Goal: Check status: Check status

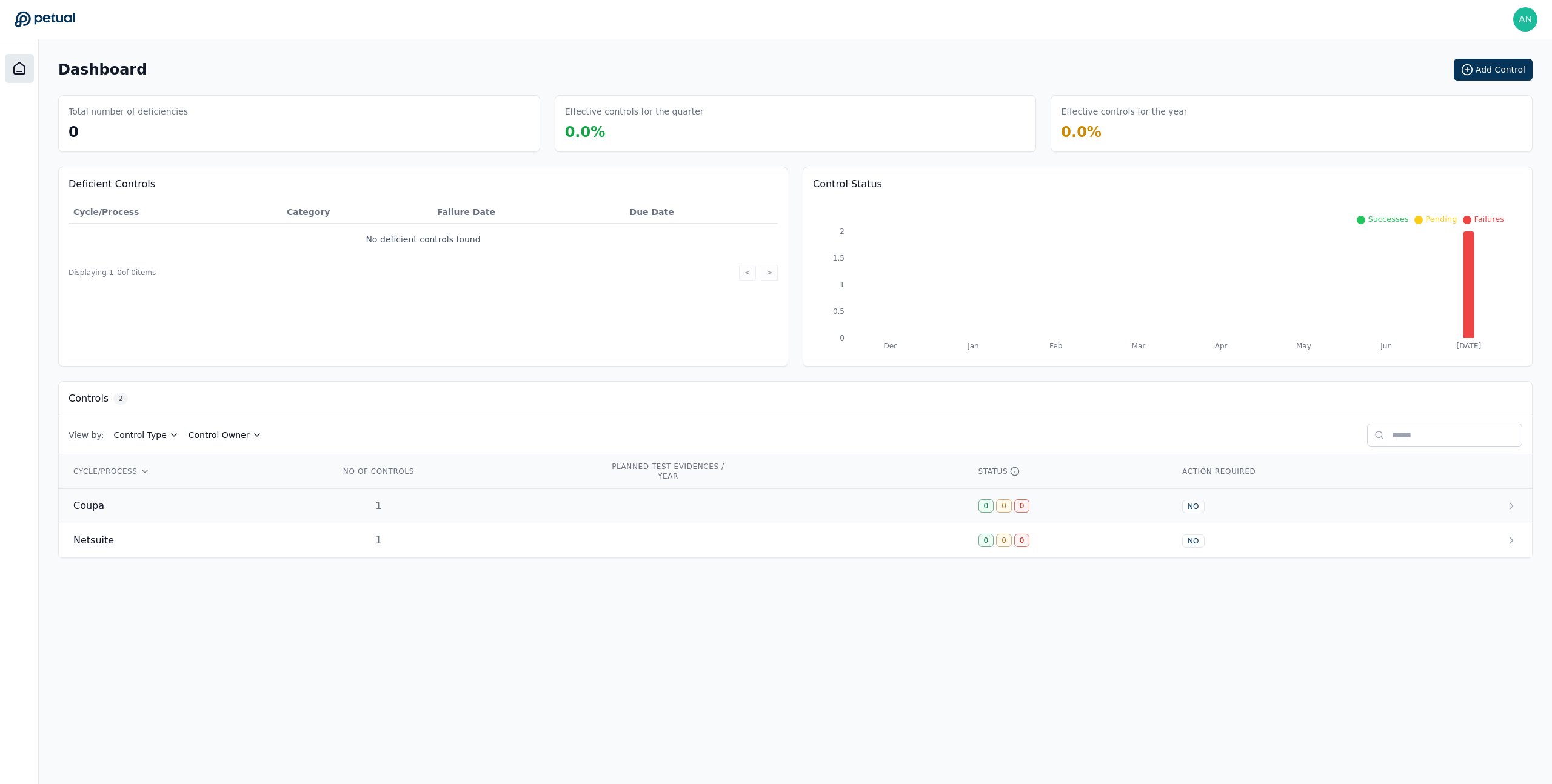
click at [300, 505] on div "Coupa" at bounding box center [191, 505] width 237 height 15
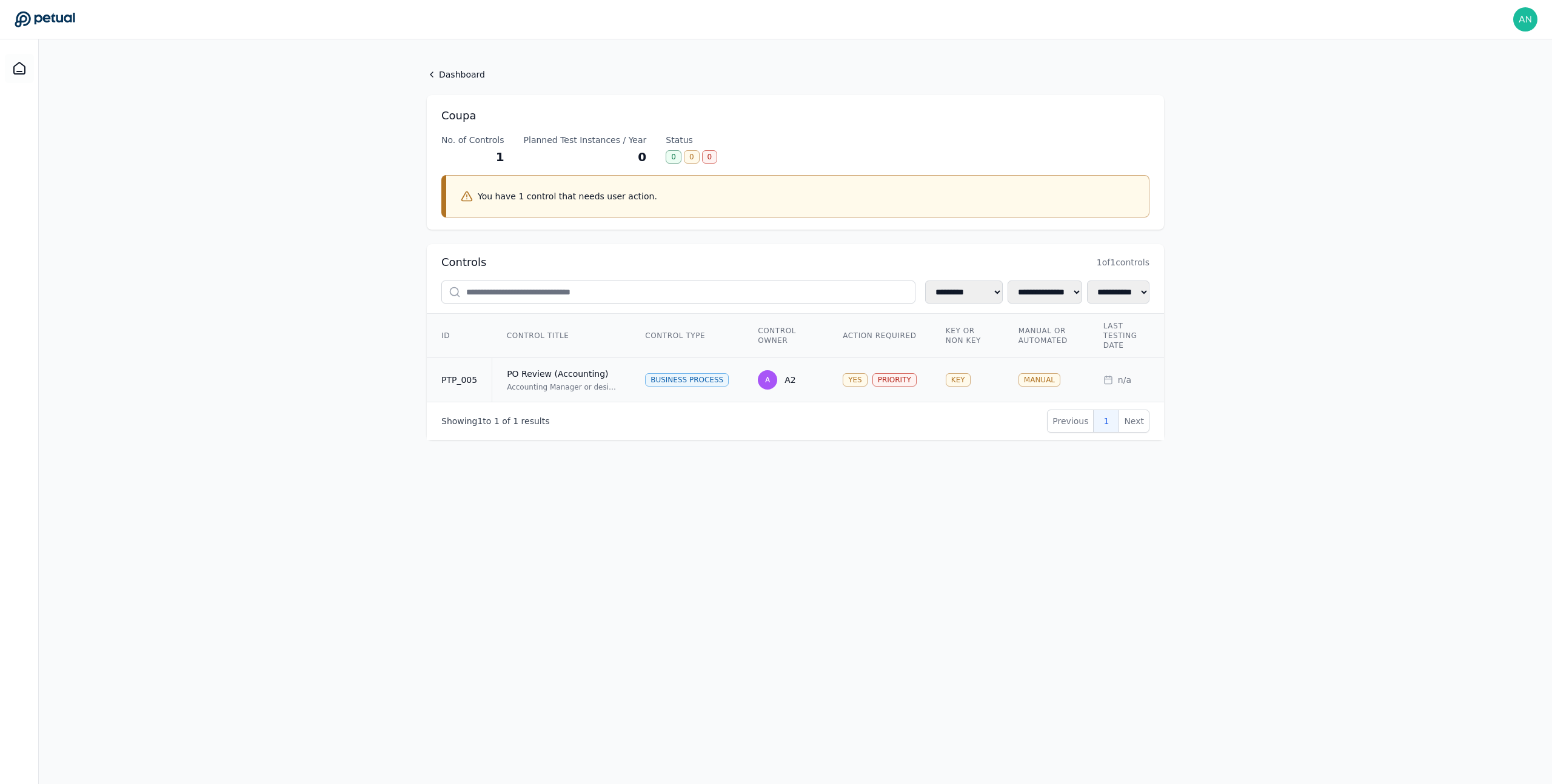
click at [555, 392] on td "PO Review (Accounting) Accounting Manager or designee reviews Chart of Accounts…" at bounding box center [562, 381] width 139 height 45
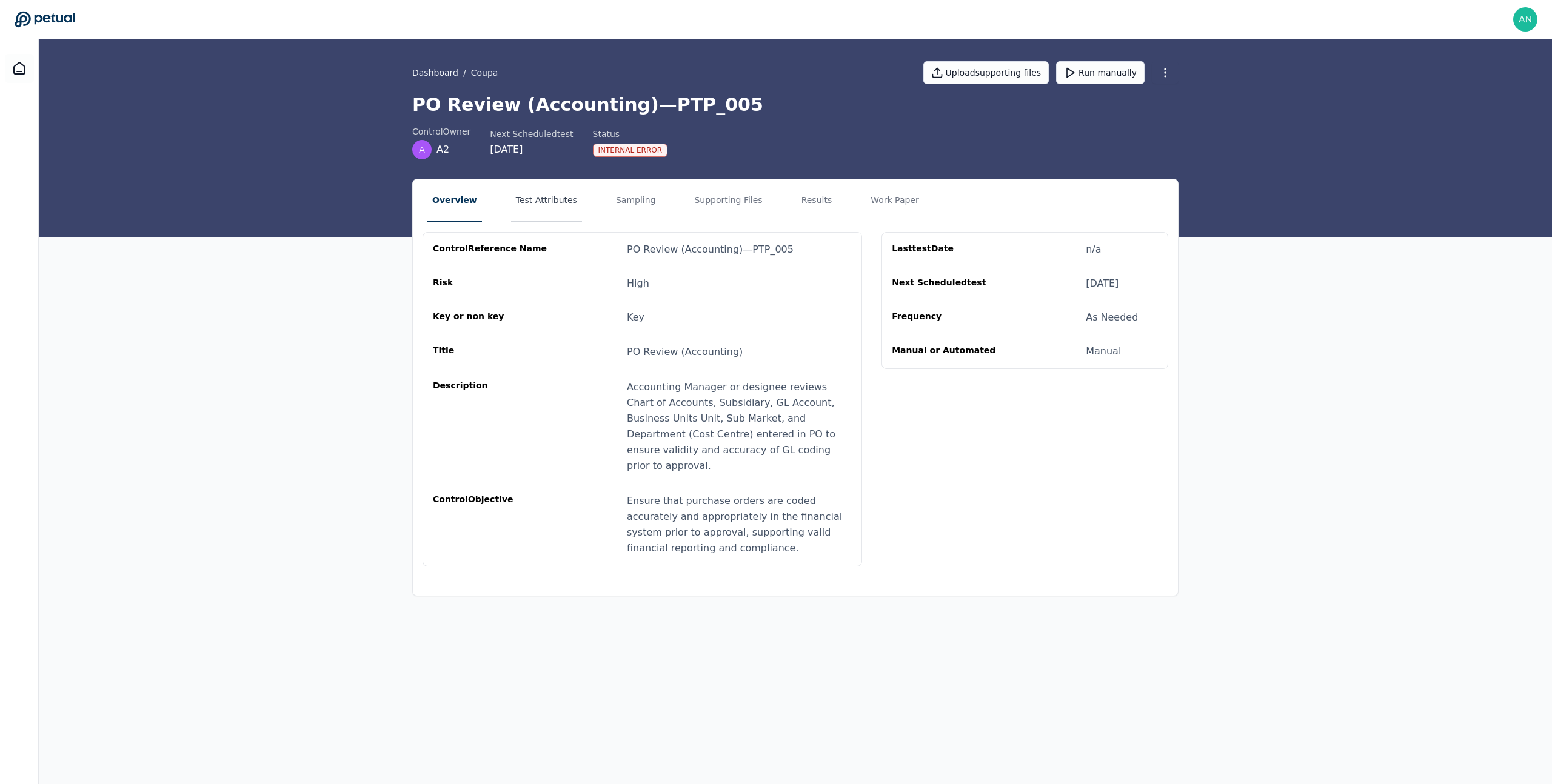
click at [543, 208] on button "Test Attributes" at bounding box center [546, 201] width 71 height 43
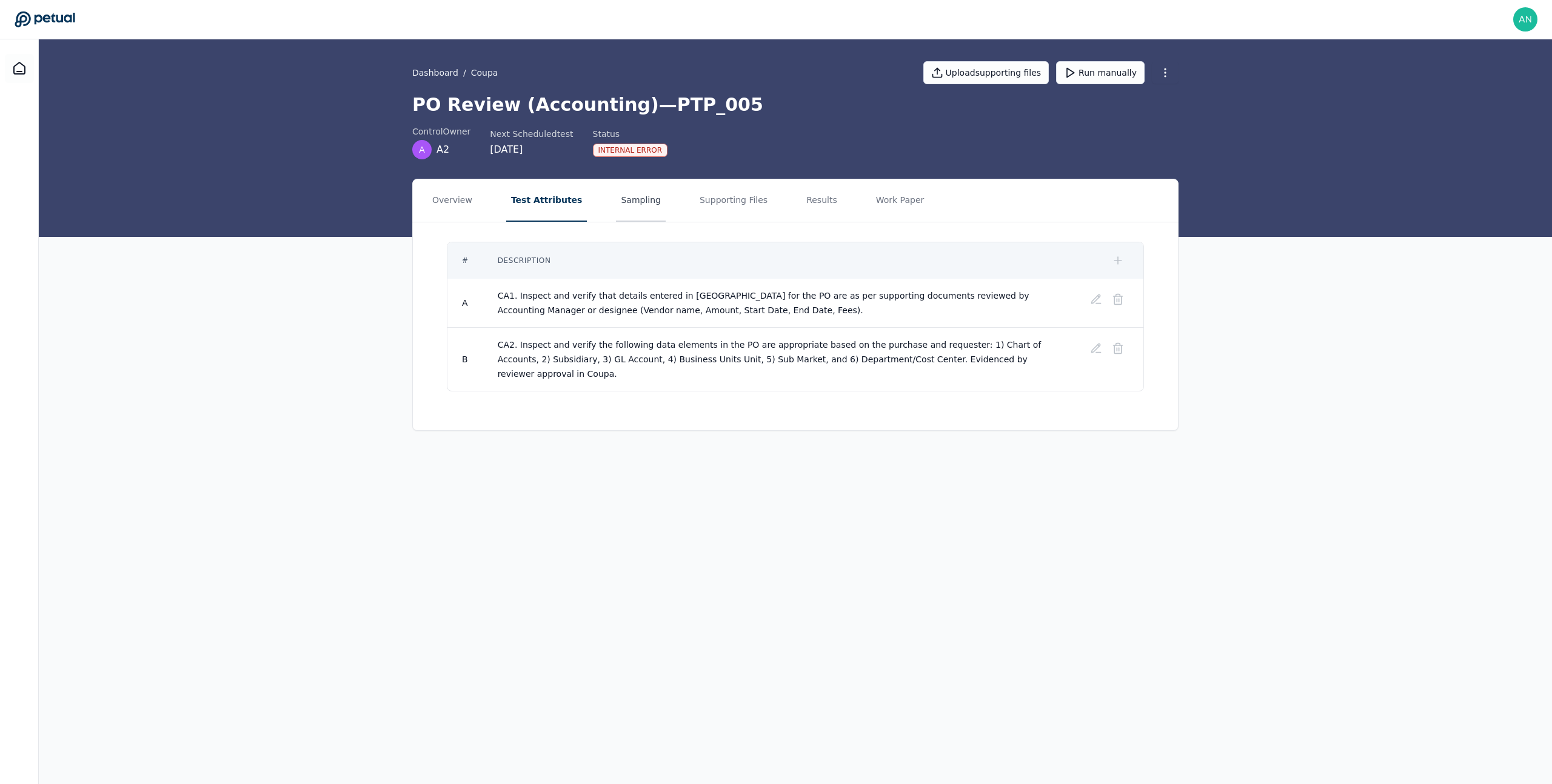
click at [616, 197] on button "Sampling" at bounding box center [640, 201] width 50 height 43
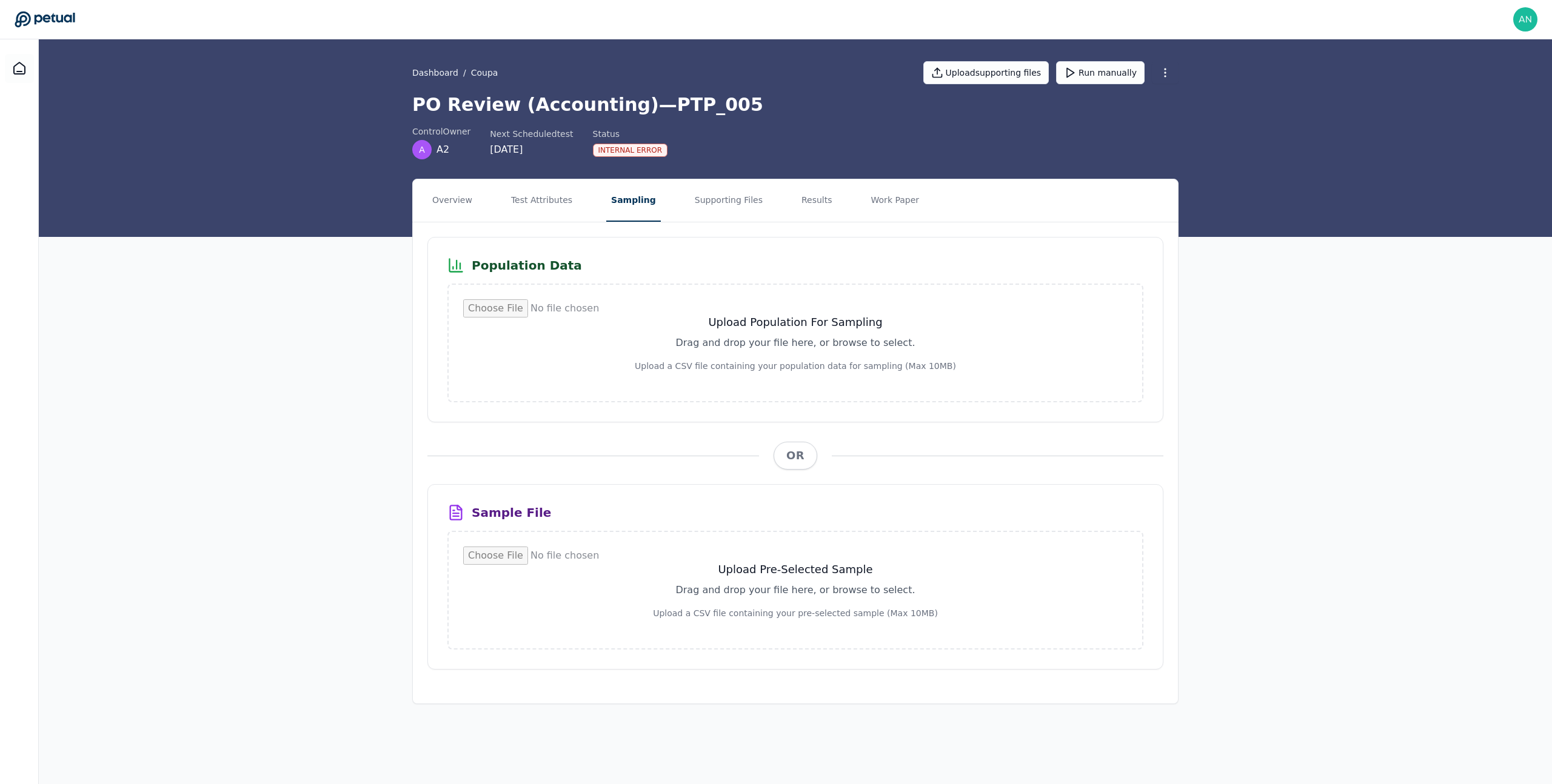
click at [623, 202] on button "Sampling" at bounding box center [634, 201] width 54 height 43
click at [561, 202] on button "Test Attributes" at bounding box center [541, 201] width 71 height 43
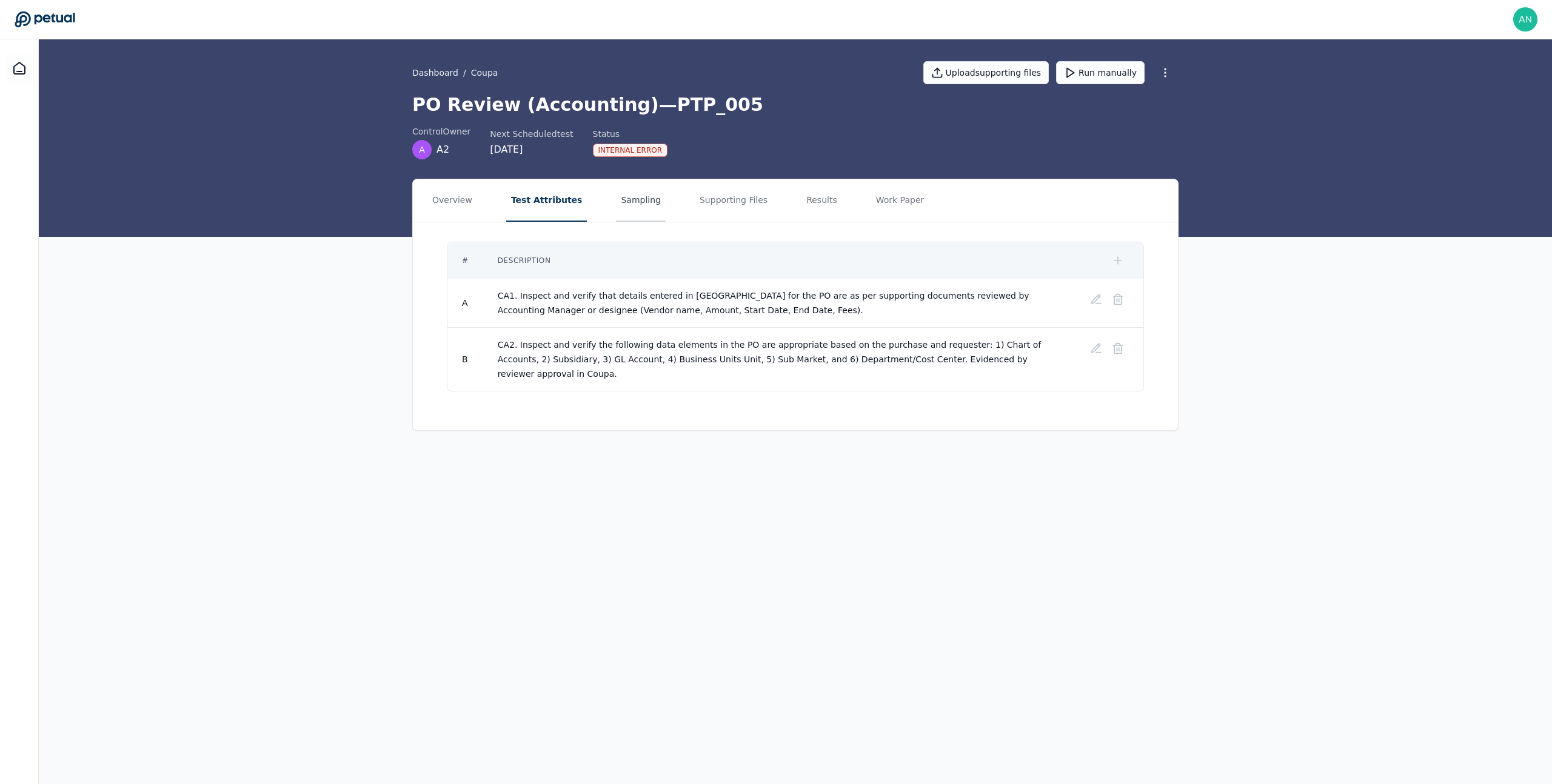
click at [623, 203] on button "Sampling" at bounding box center [640, 201] width 50 height 43
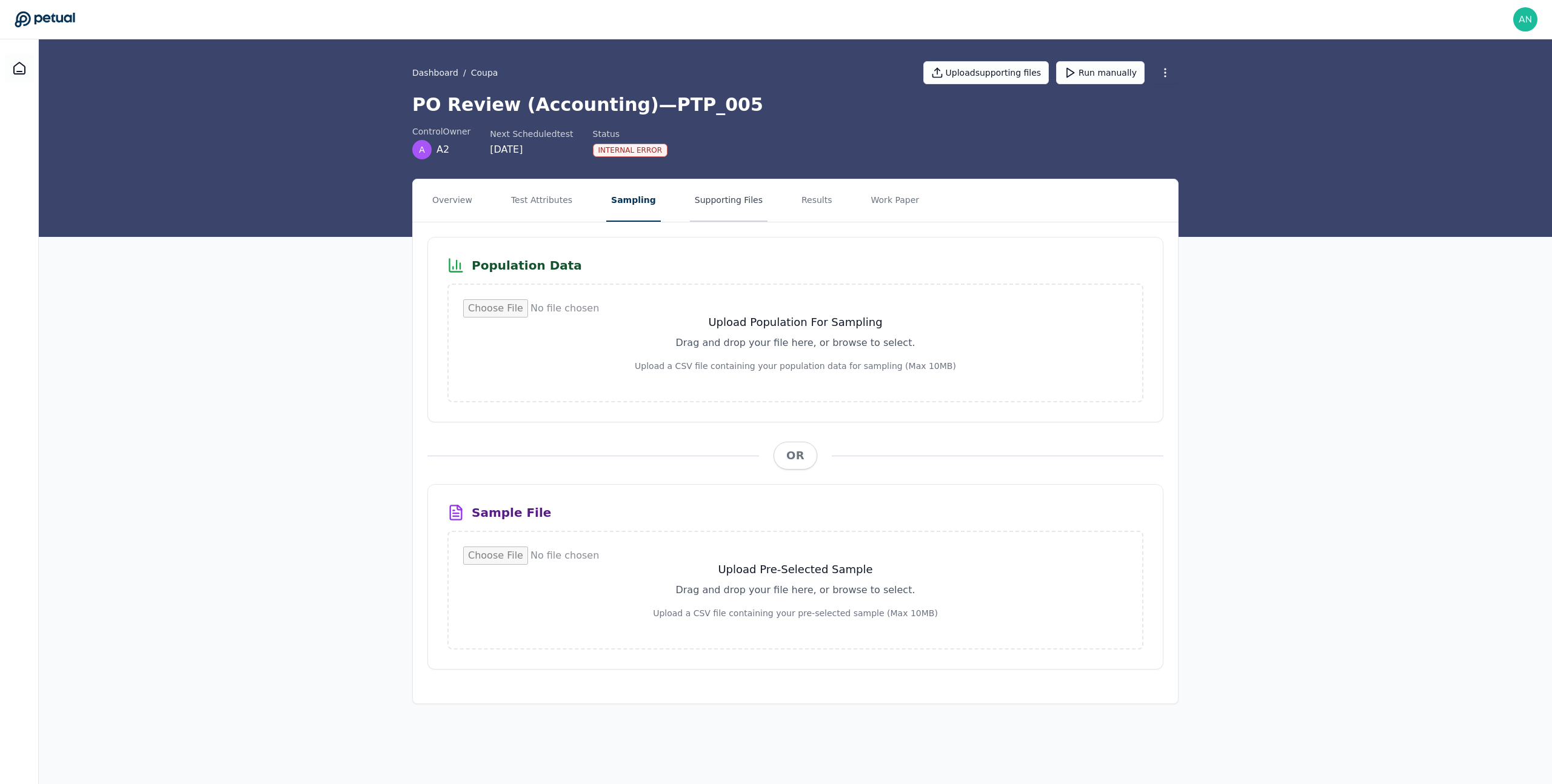
click at [711, 201] on button "Supporting Files" at bounding box center [729, 201] width 78 height 43
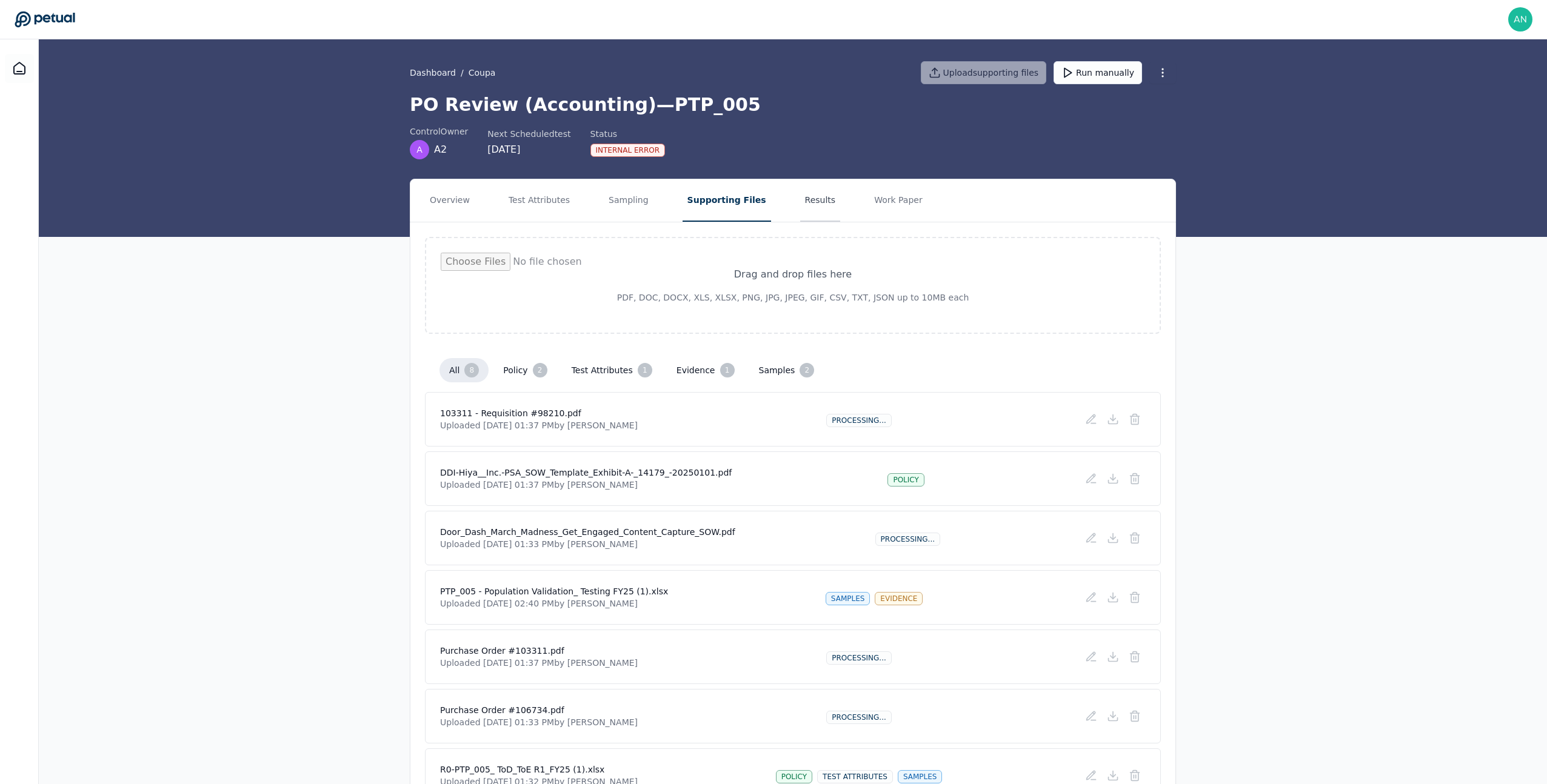
click at [803, 201] on button "Results" at bounding box center [820, 201] width 41 height 43
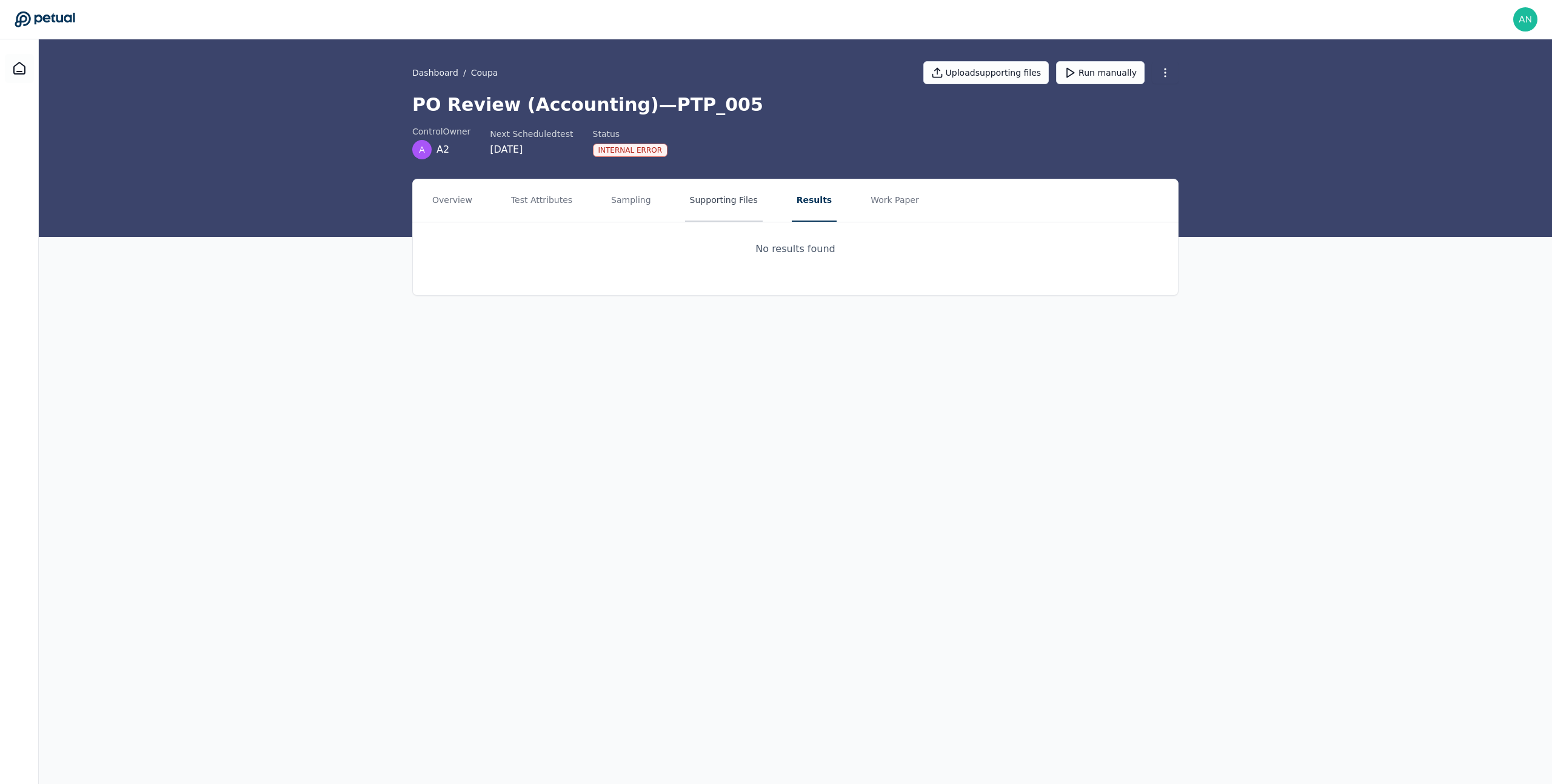
click at [736, 204] on button "Supporting Files" at bounding box center [724, 201] width 78 height 43
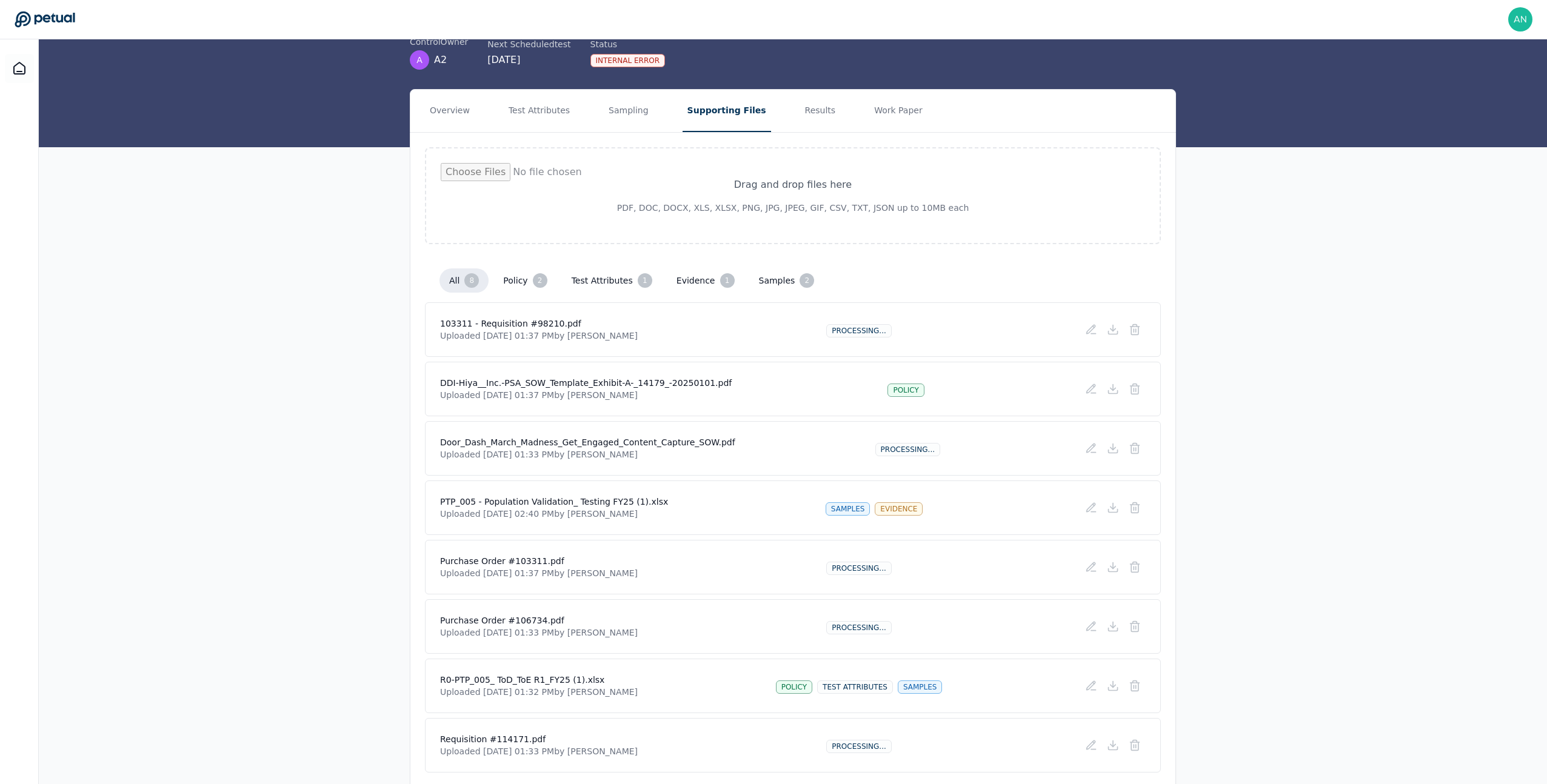
scroll to position [132, 0]
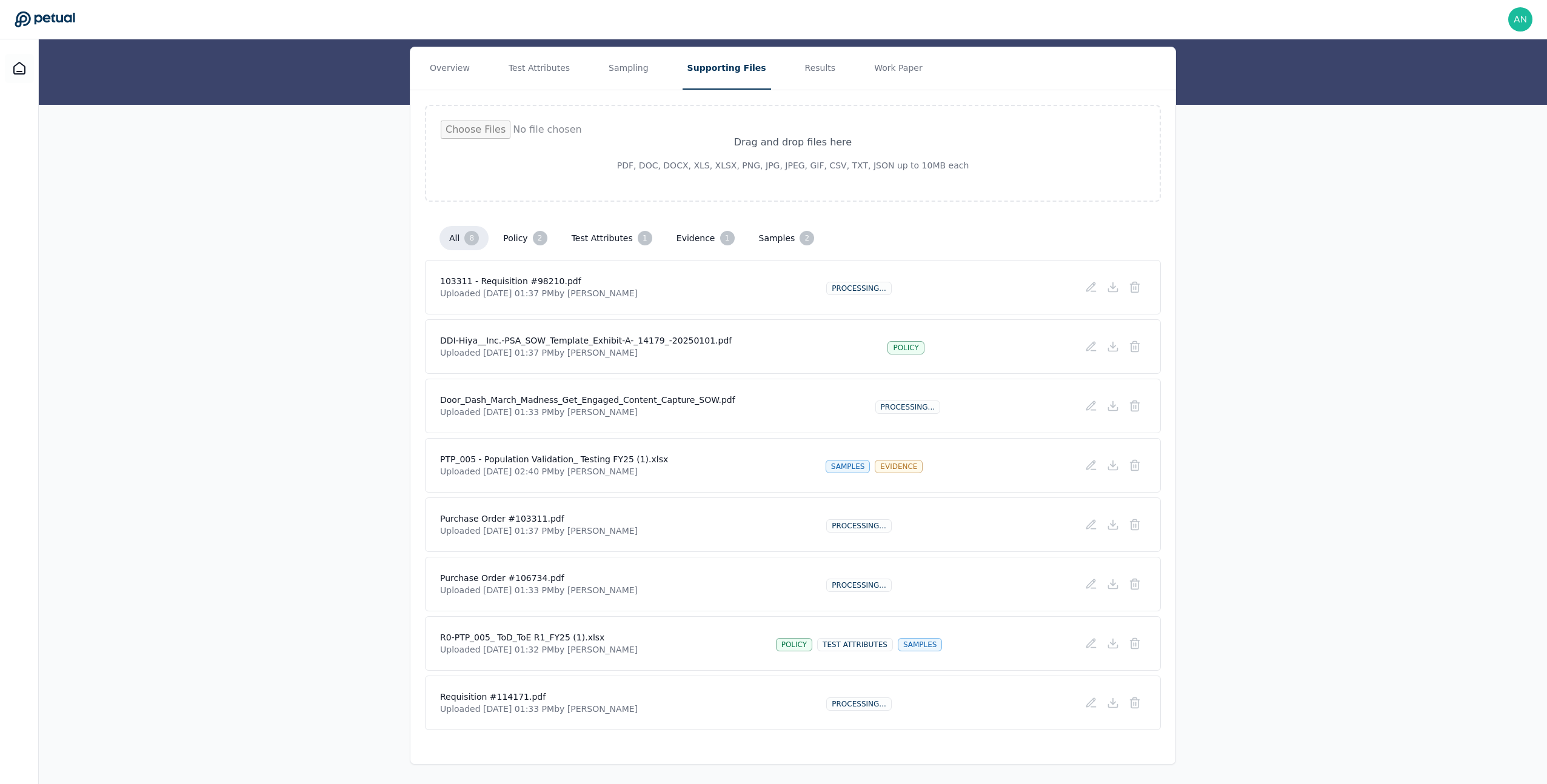
click at [764, 233] on button "samples 2" at bounding box center [786, 238] width 75 height 24
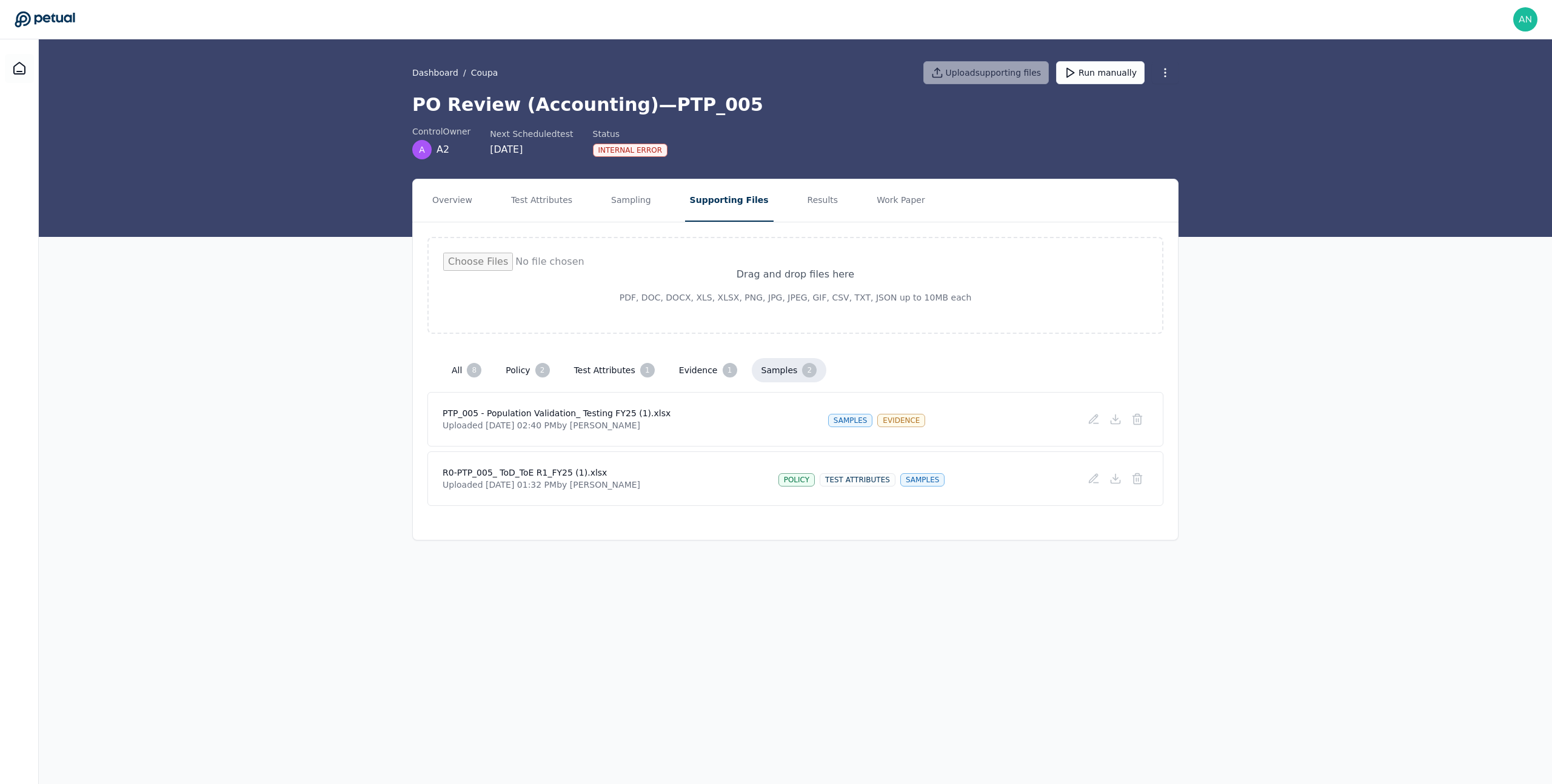
click at [636, 415] on h4 "PTP_005 - Population Validation_ Testing FY25 (1).xlsx" at bounding box center [556, 413] width 228 height 12
click at [1118, 418] on icon at bounding box center [1115, 419] width 5 height 2
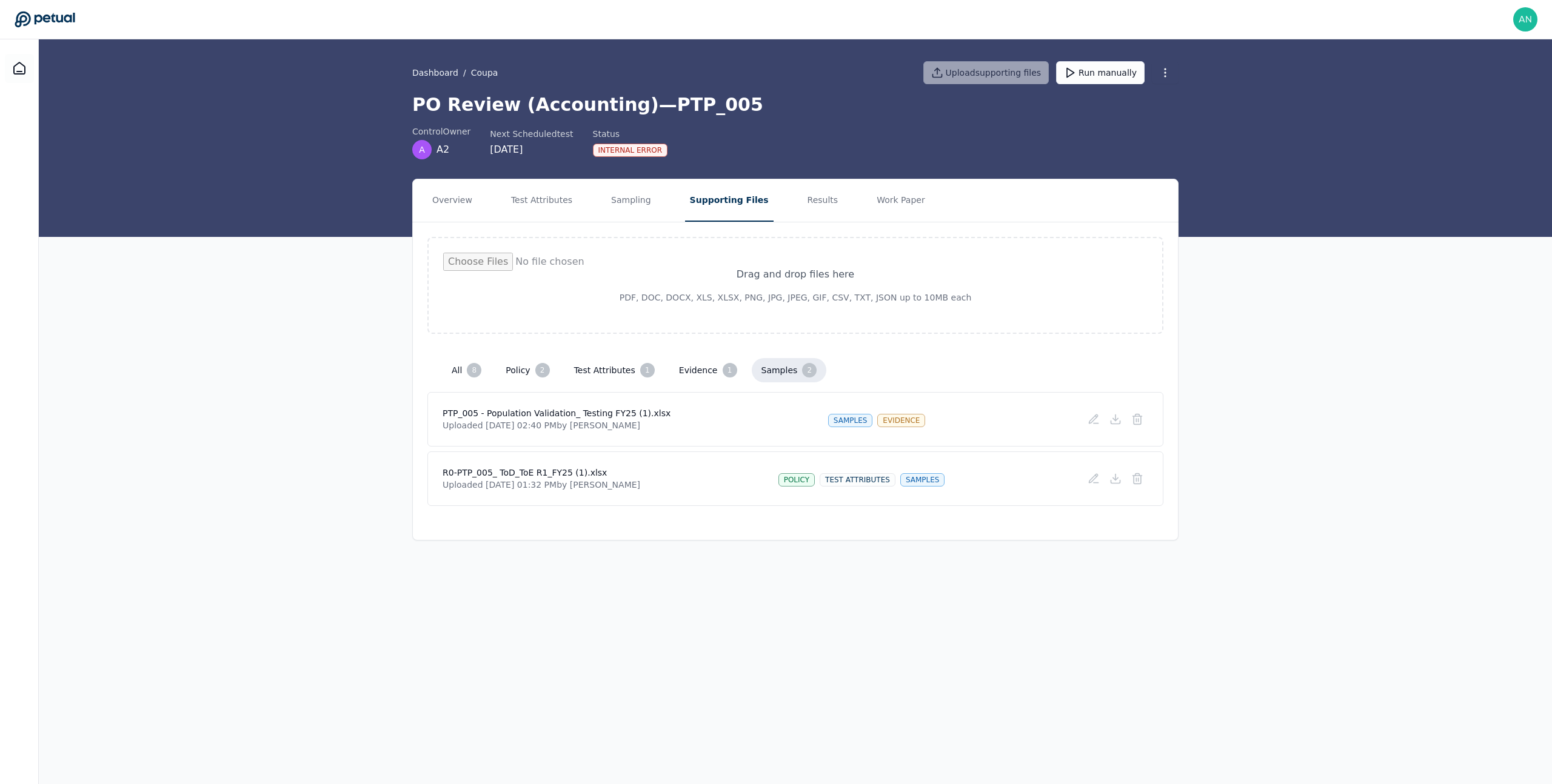
click at [890, 461] on div "R0-PTP_005_ ToD_ToE R1_FY25 (1).xlsx Uploaded Aug 28, 2025, 01:32 PM by Riddhi …" at bounding box center [795, 479] width 736 height 54
click at [473, 193] on button "Overview" at bounding box center [452, 201] width 50 height 43
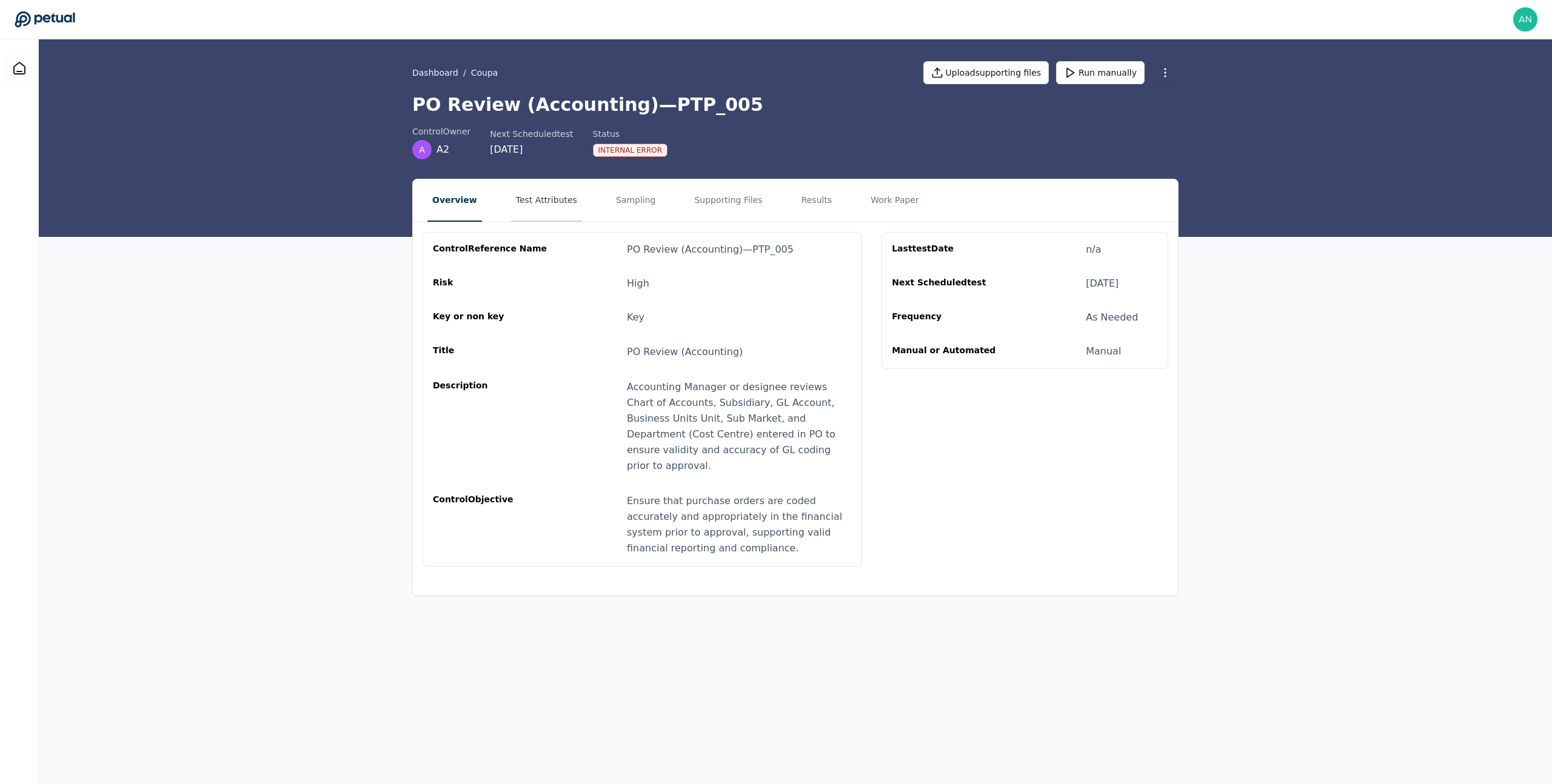
click at [525, 200] on button "Test Attributes" at bounding box center [546, 201] width 71 height 43
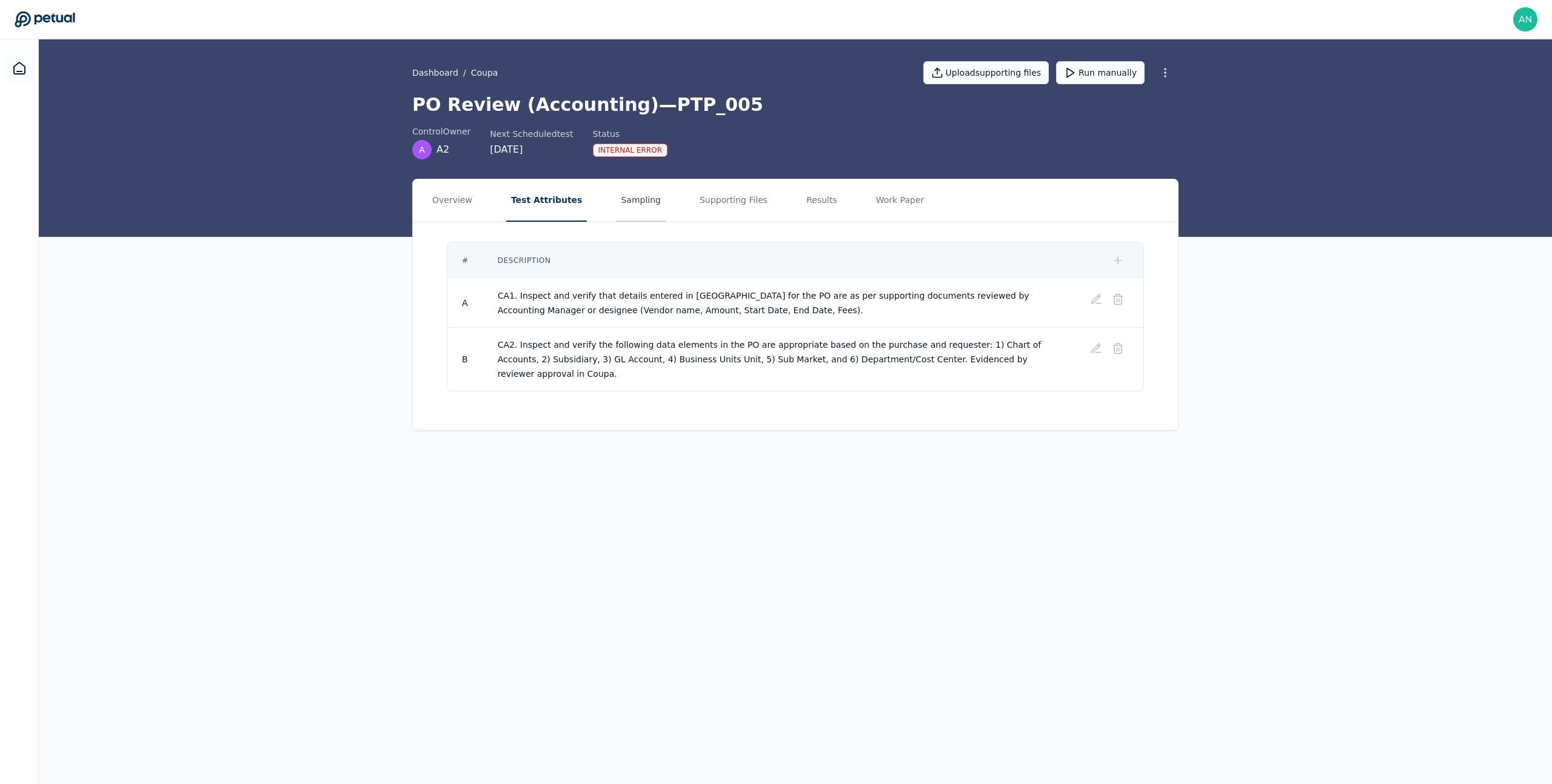
click at [618, 209] on button "Sampling" at bounding box center [640, 201] width 50 height 43
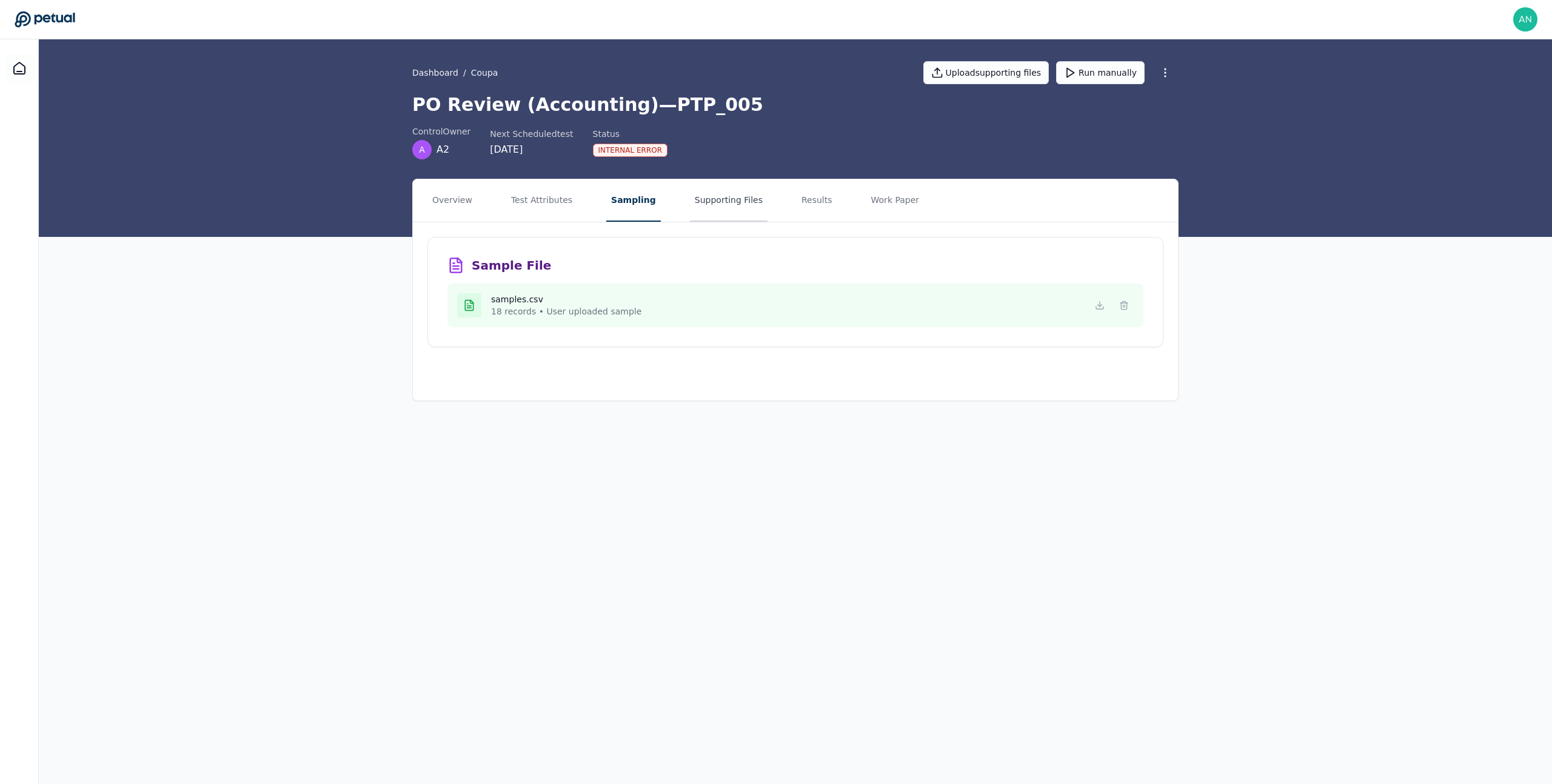
click at [698, 204] on button "Supporting Files" at bounding box center [729, 201] width 78 height 43
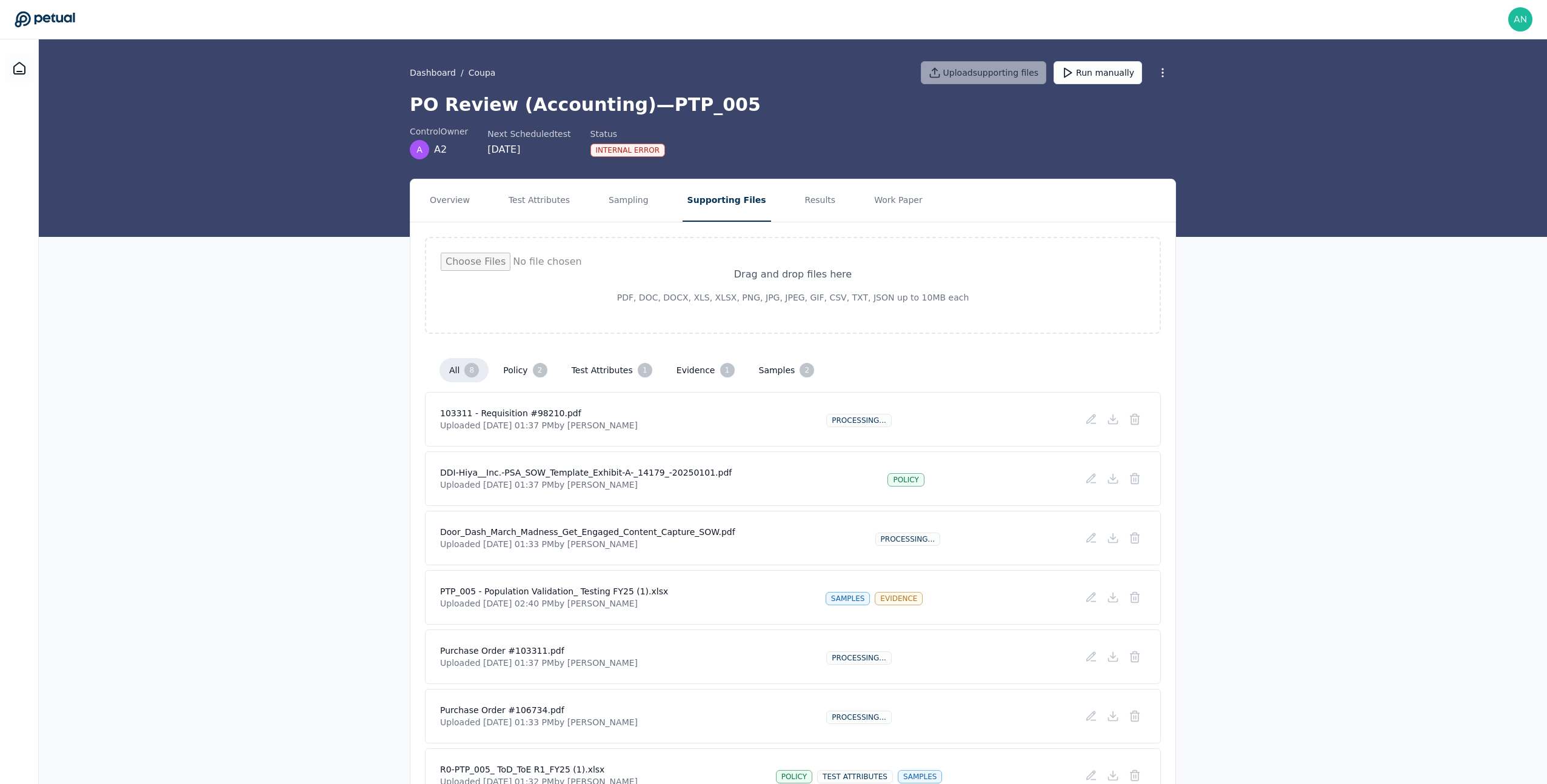
scroll to position [132, 0]
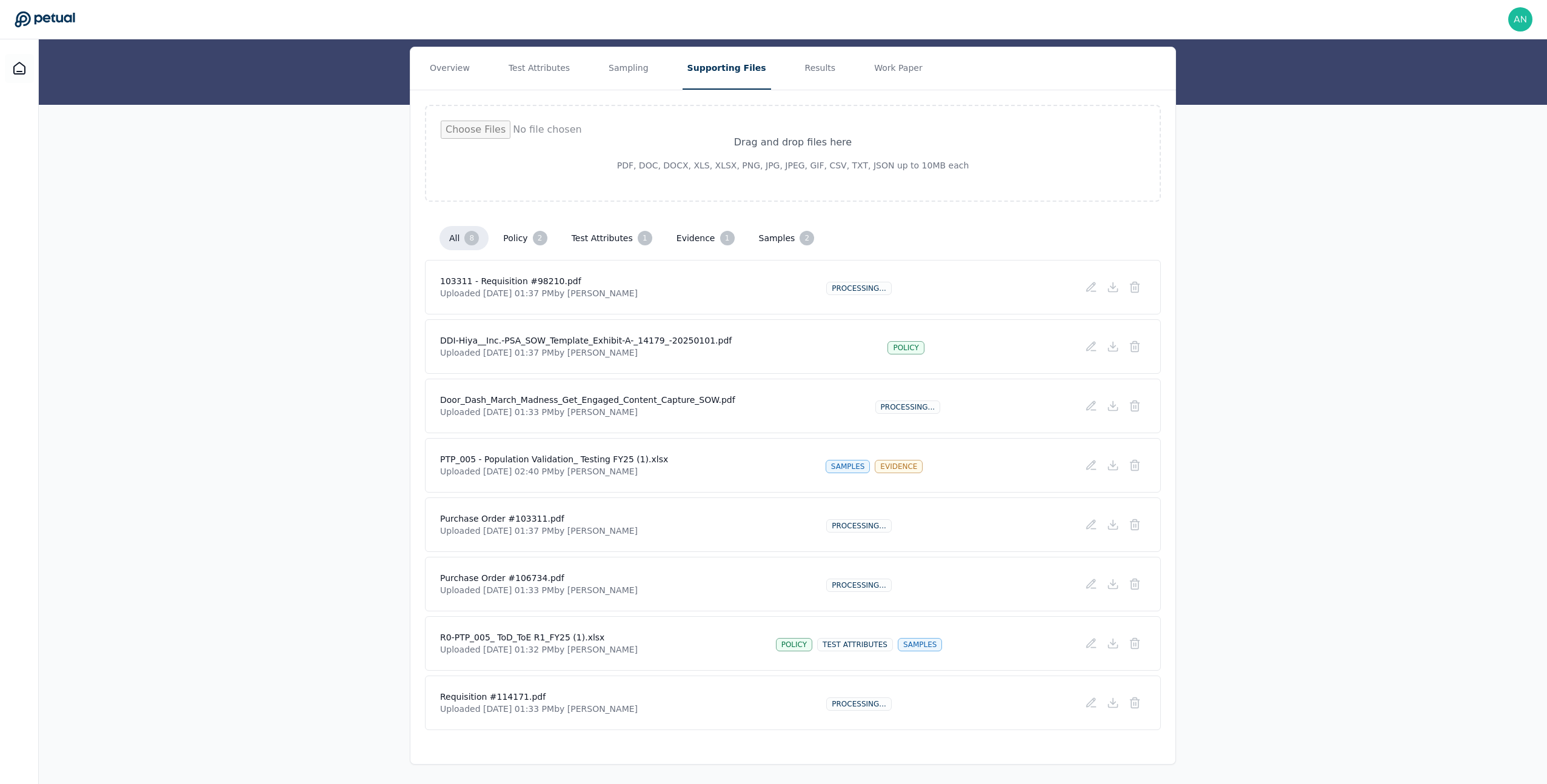
click at [709, 243] on button "evidence 1" at bounding box center [705, 238] width 78 height 24
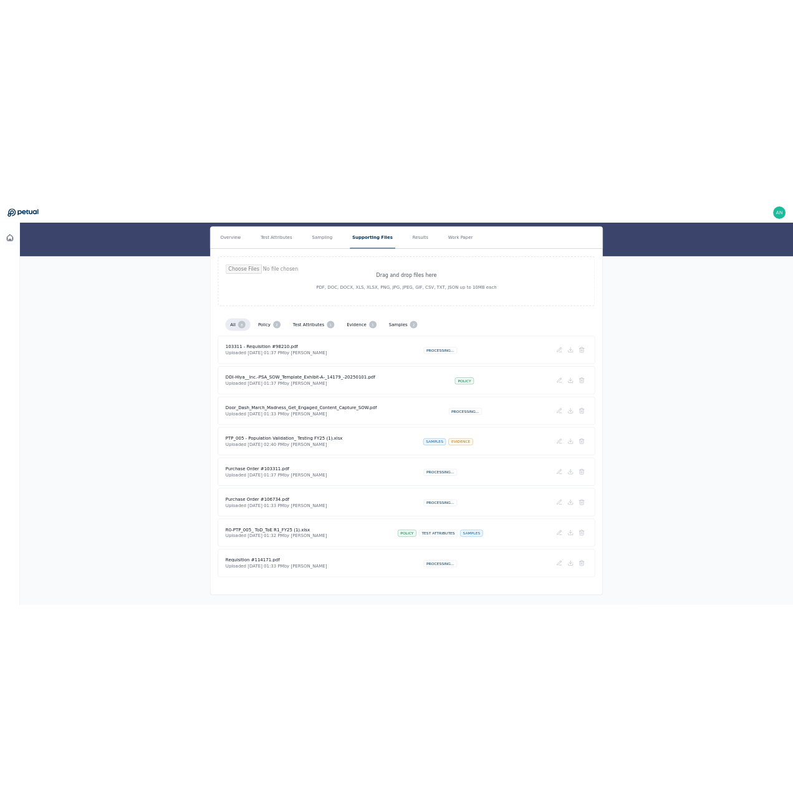
scroll to position [0, 0]
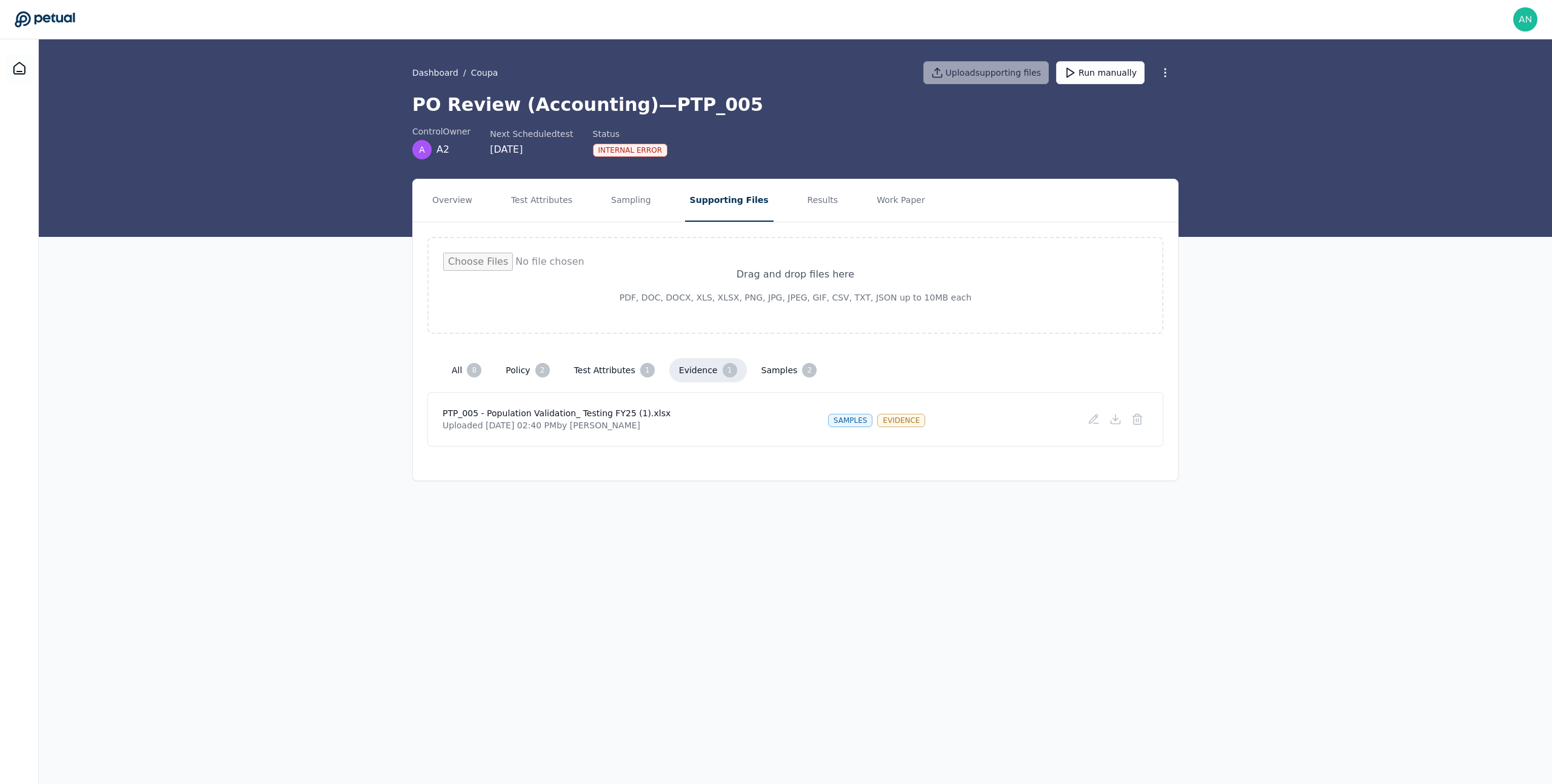
click at [614, 374] on button "test attributes 1" at bounding box center [614, 370] width 100 height 24
click at [1121, 418] on button at bounding box center [1116, 419] width 21 height 21
click at [544, 218] on button "Test Attributes" at bounding box center [541, 201] width 71 height 43
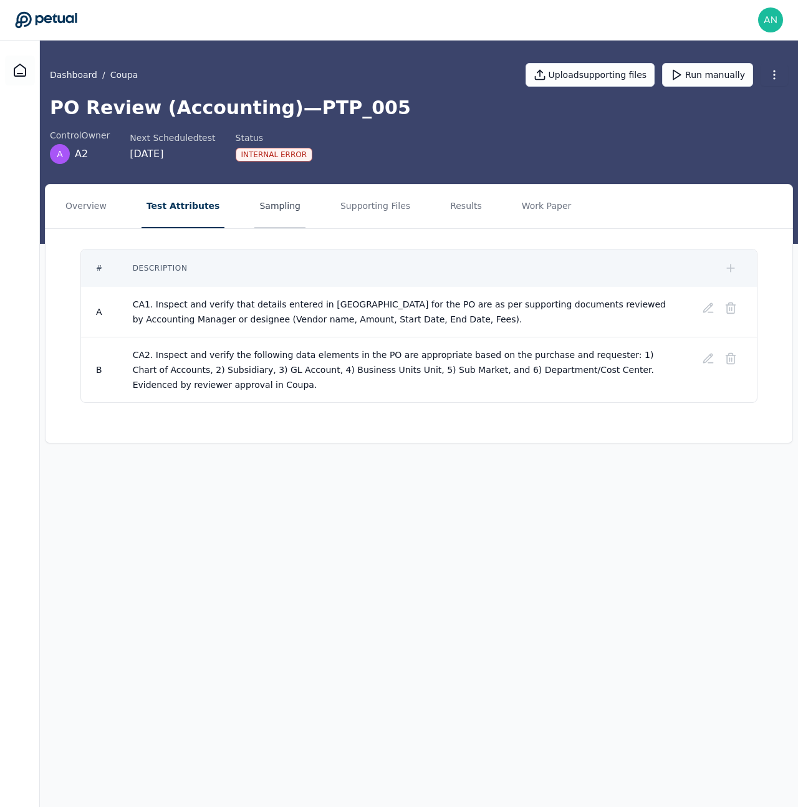
click at [284, 203] on button "Sampling" at bounding box center [279, 207] width 51 height 44
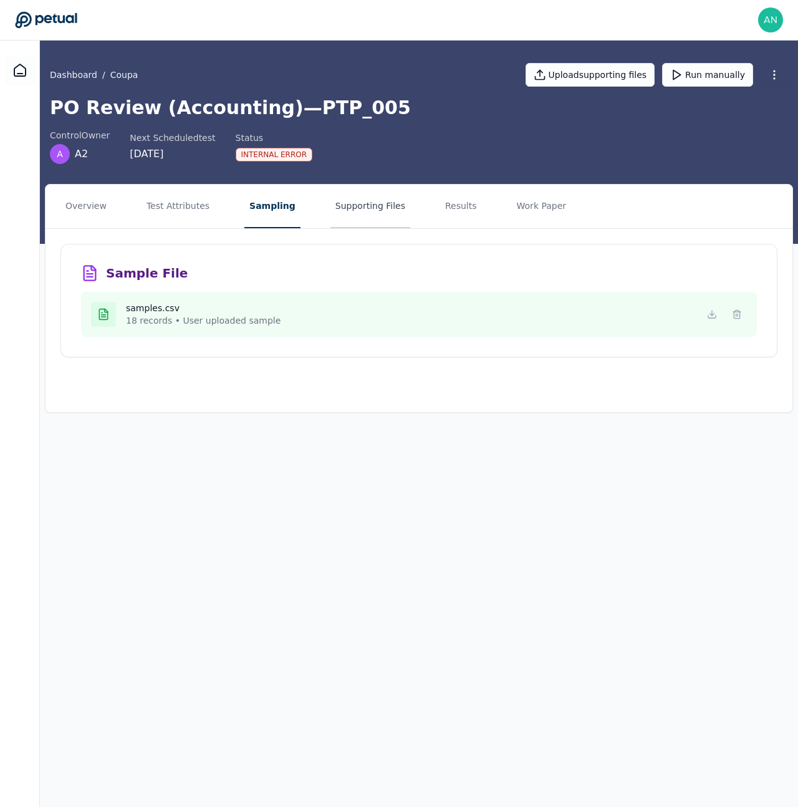
click at [336, 208] on button "Supporting Files" at bounding box center [371, 207] width 80 height 44
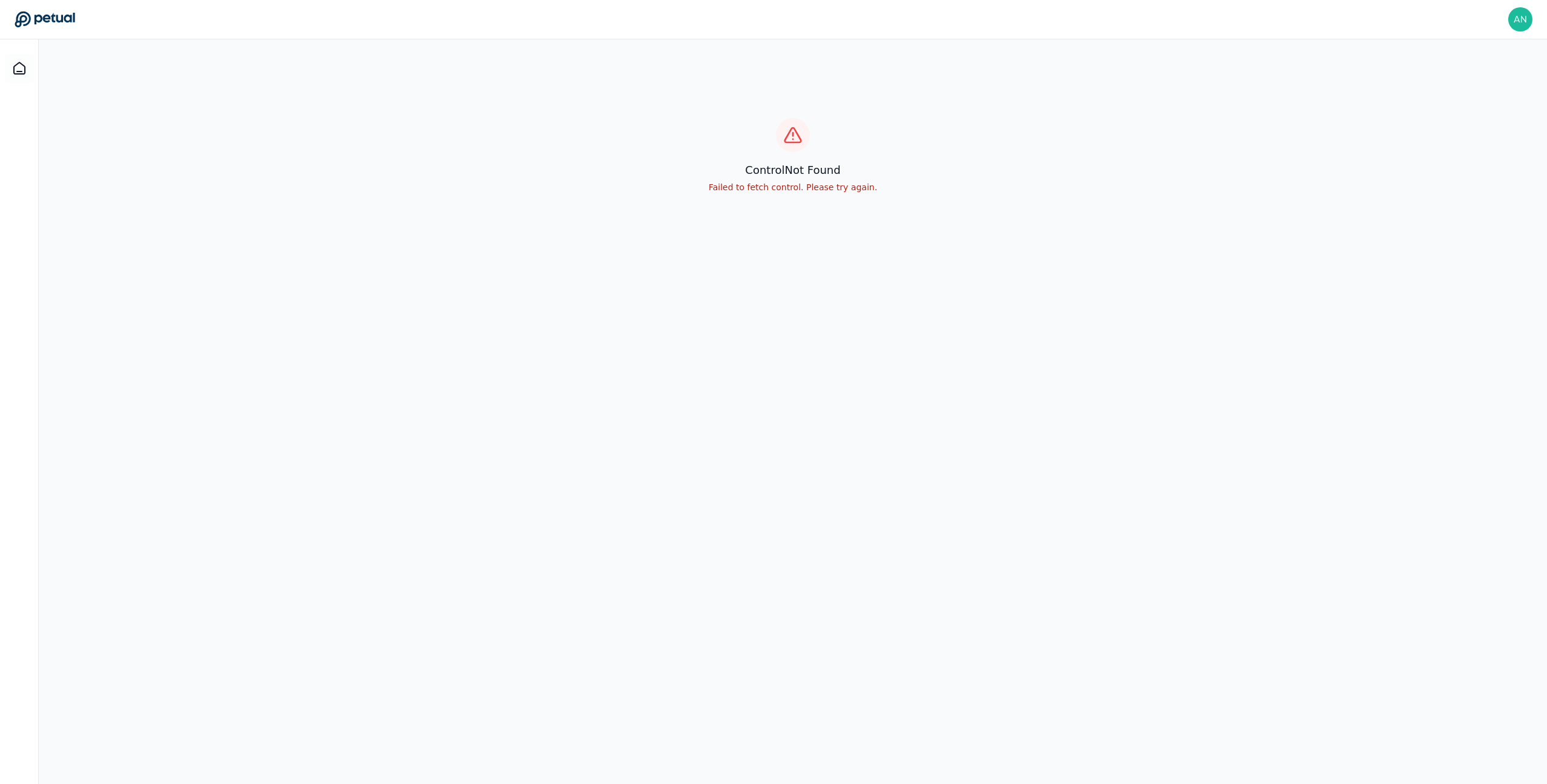
click at [731, 361] on div "control Not Found Failed to fetch control. Please try again." at bounding box center [793, 431] width 1508 height 784
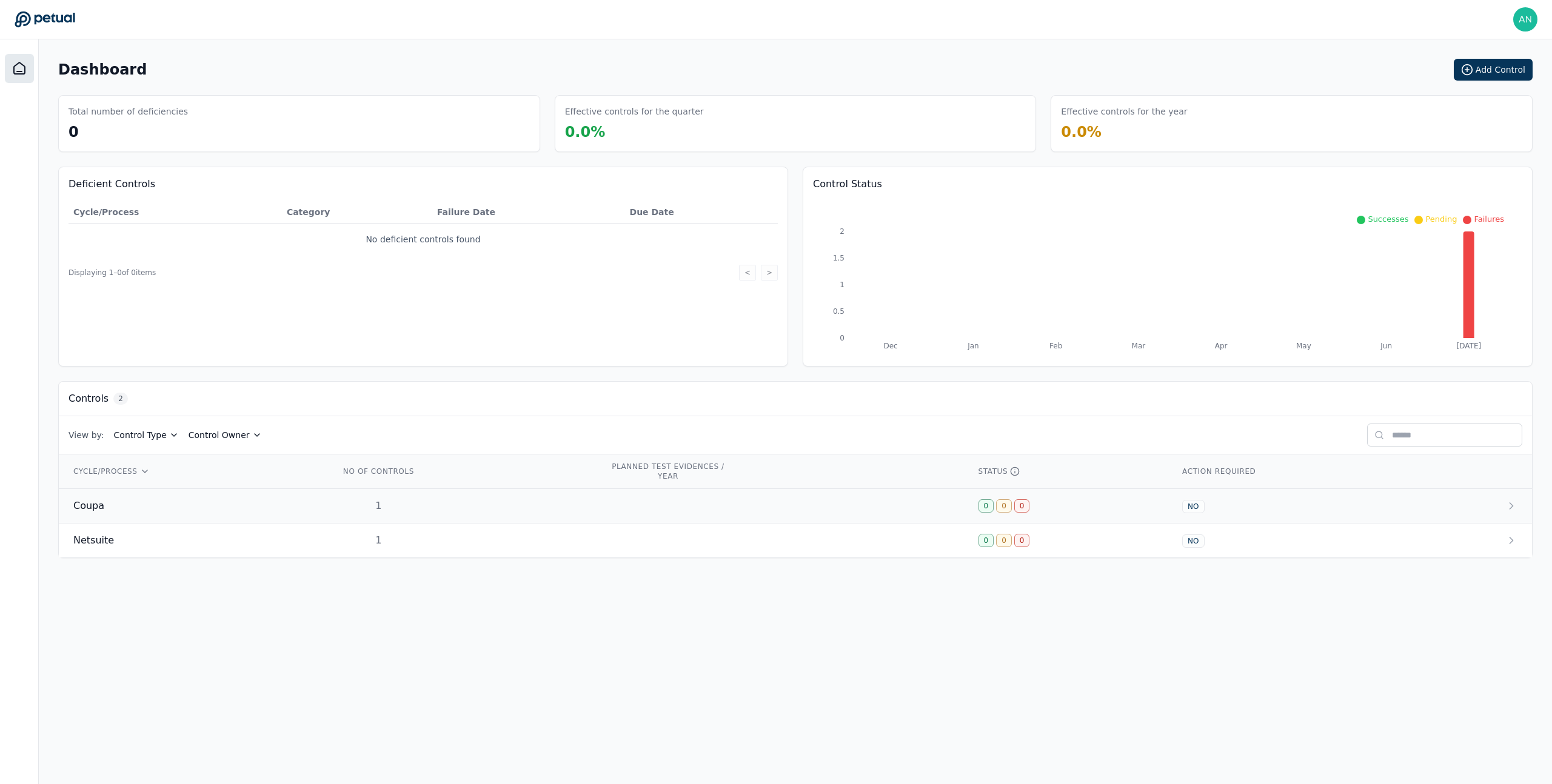
click at [315, 511] on td "Coupa" at bounding box center [192, 506] width 266 height 35
click at [1527, 18] on img at bounding box center [1525, 18] width 24 height 24
click at [1489, 106] on link "Sign out" at bounding box center [1479, 117] width 116 height 21
